Goal: Task Accomplishment & Management: Use online tool/utility

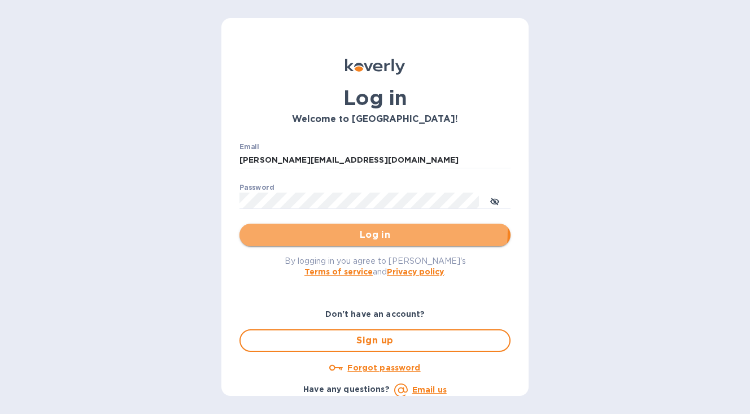
click at [340, 230] on span "Log in" at bounding box center [374, 235] width 253 height 14
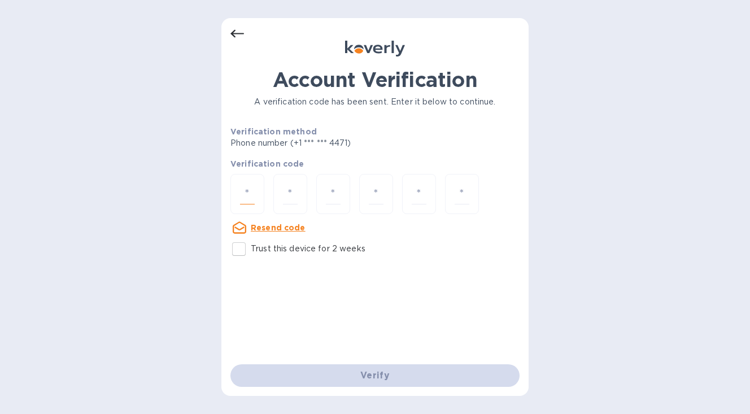
click at [253, 198] on input "number" at bounding box center [247, 193] width 15 height 21
type input "3"
type input "5"
type input "1"
type input "0"
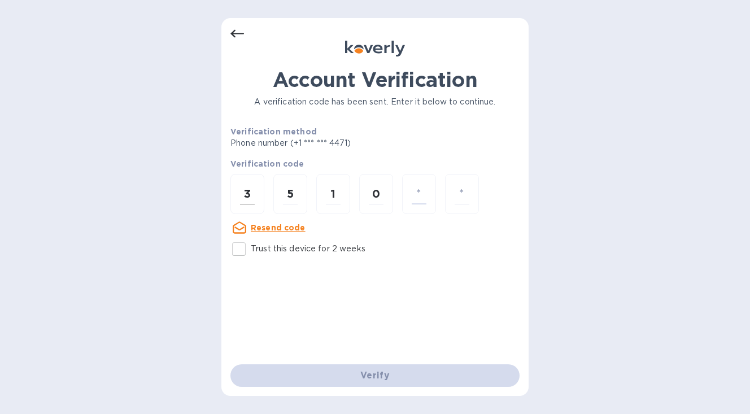
type input "5"
type input "2"
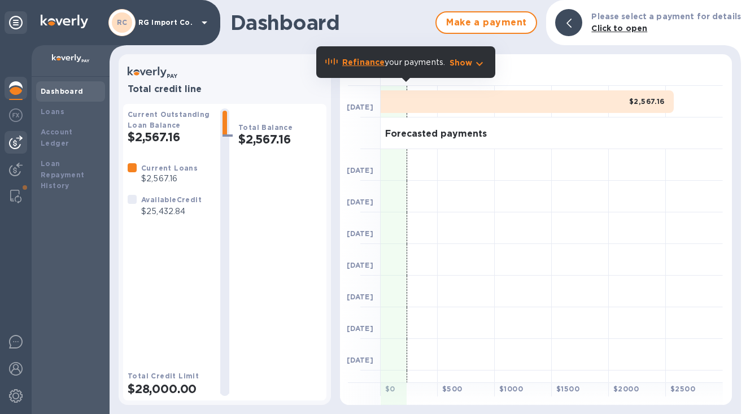
click at [10, 143] on img at bounding box center [16, 142] width 14 height 14
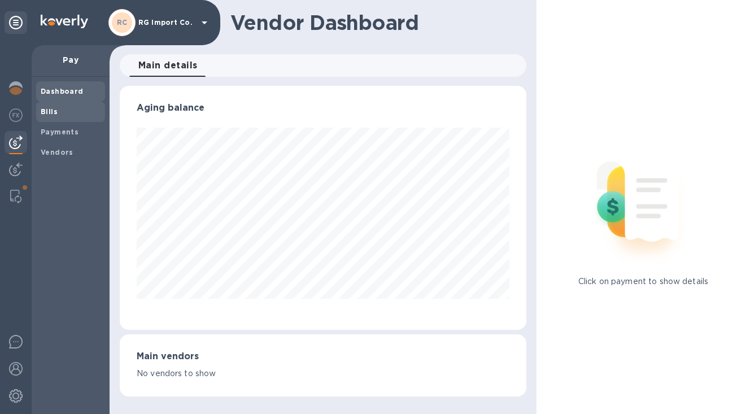
scroll to position [564313, 564155]
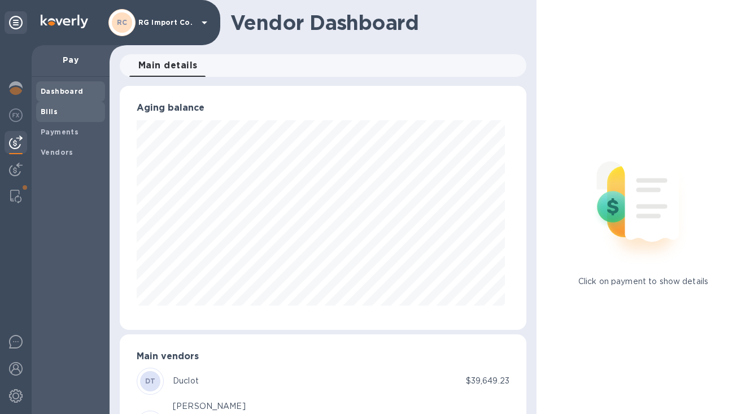
click at [58, 112] on span "Bills" at bounding box center [71, 111] width 60 height 11
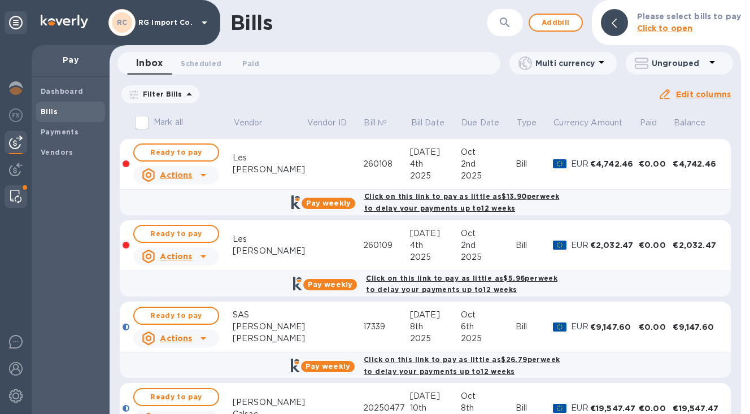
click at [11, 191] on img at bounding box center [15, 197] width 11 height 14
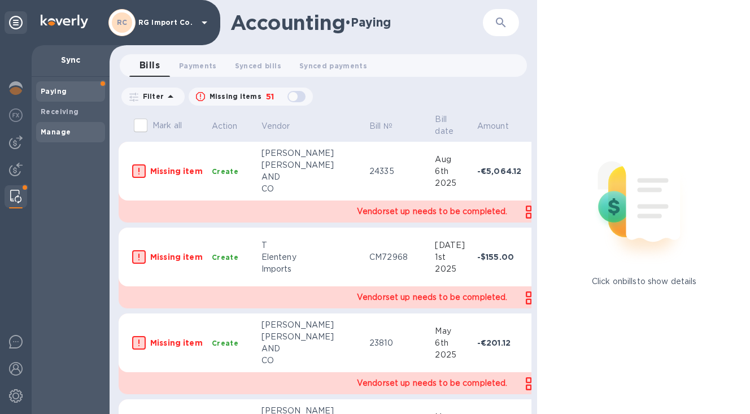
click at [54, 130] on b "Manage" at bounding box center [56, 132] width 30 height 8
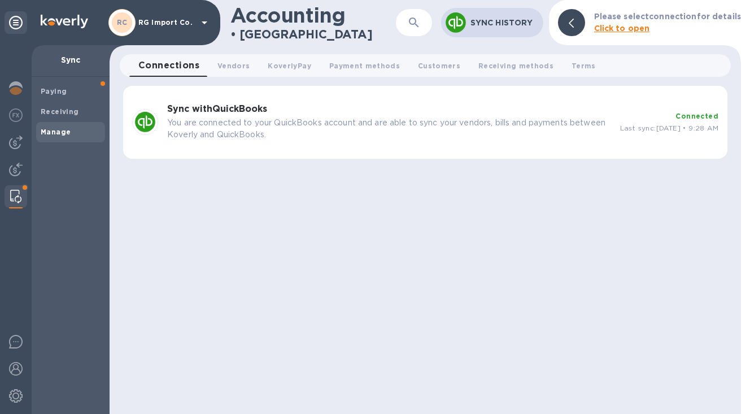
click at [336, 134] on p "You are connected to your QuickBooks account and are able to sync your vendors,…" at bounding box center [389, 129] width 444 height 24
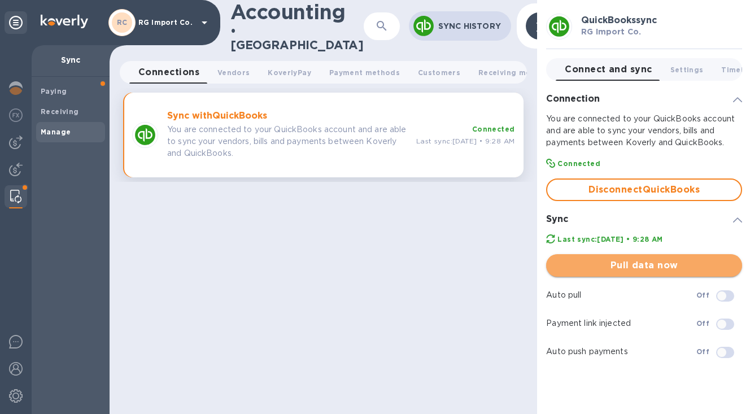
click at [610, 265] on span "Pull data now" at bounding box center [644, 266] width 178 height 14
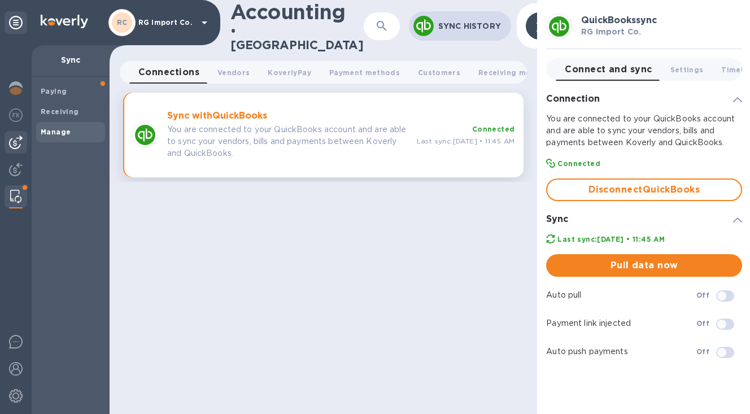
click at [15, 144] on img at bounding box center [16, 142] width 14 height 14
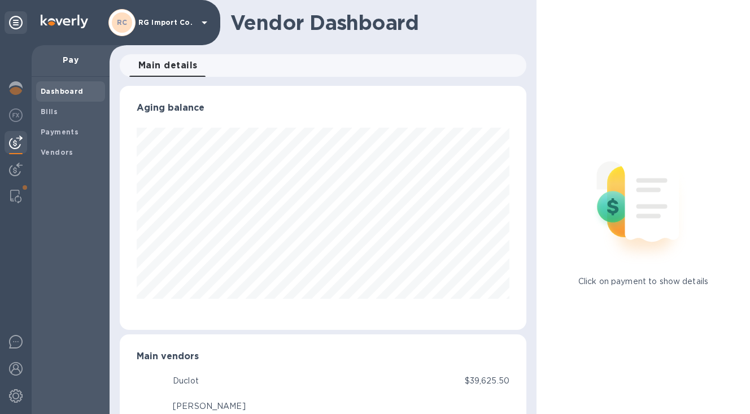
scroll to position [564313, 564155]
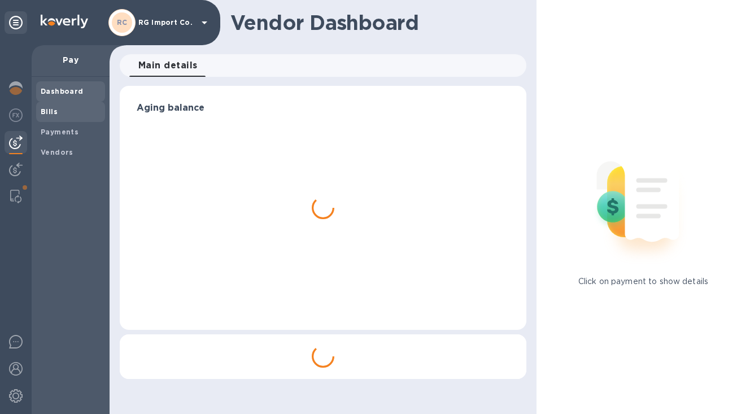
click at [66, 110] on span "Bills" at bounding box center [71, 111] width 60 height 11
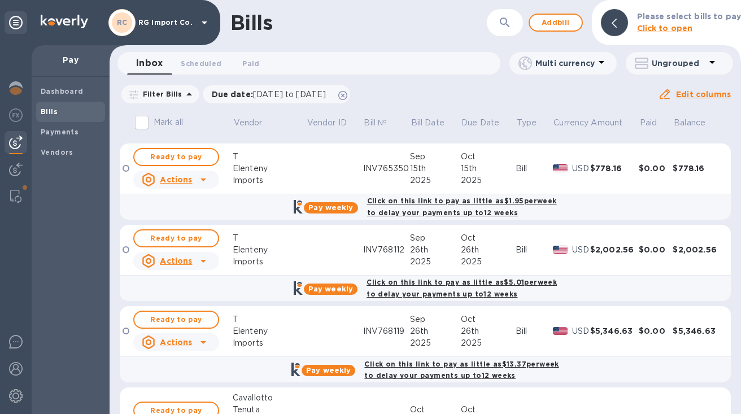
scroll to position [1411, 0]
